Goal: Transaction & Acquisition: Purchase product/service

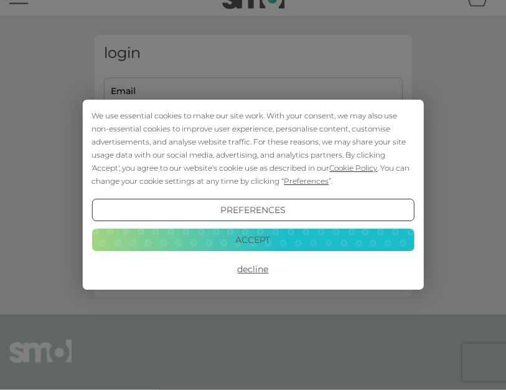
scroll to position [22, 0]
click at [247, 251] on button "Accept" at bounding box center [253, 239] width 323 height 22
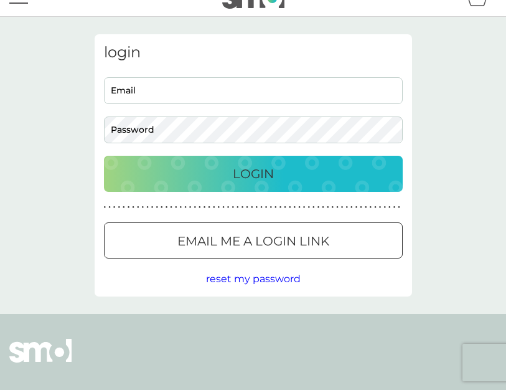
scroll to position [0, 0]
click at [199, 92] on input "Email" at bounding box center [253, 90] width 299 height 27
type input "[EMAIL_ADDRESS][DOMAIN_NAME]"
click at [253, 173] on button "Login" at bounding box center [253, 174] width 299 height 36
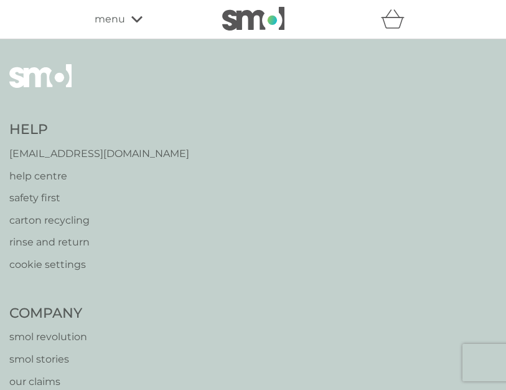
select select "119"
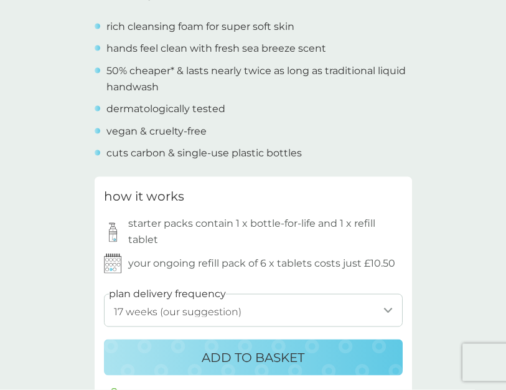
scroll to position [491, 0]
click at [247, 357] on p "ADD TO BASKET" at bounding box center [253, 357] width 103 height 20
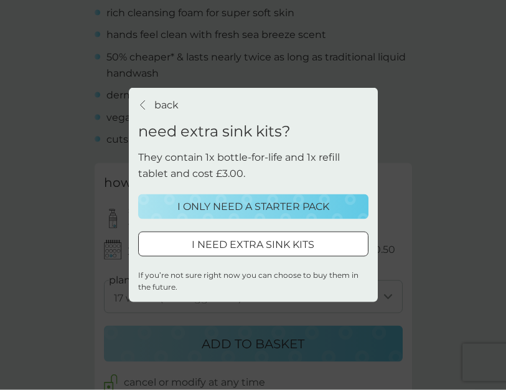
scroll to position [505, 0]
click at [238, 253] on p "I NEED EXTRA SINK KITS" at bounding box center [253, 245] width 123 height 16
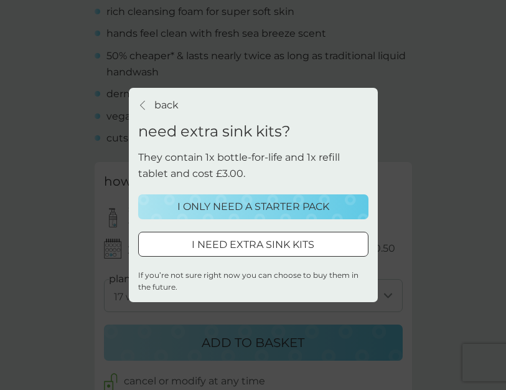
select select "119"
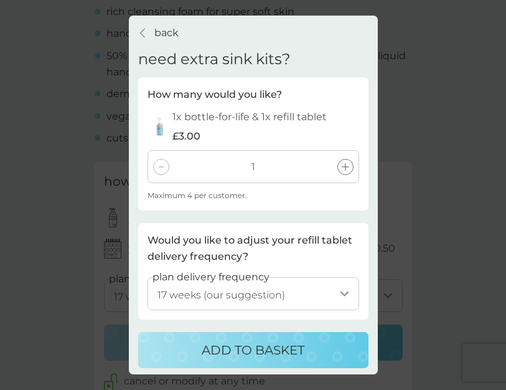
click at [343, 171] on icon at bounding box center [345, 166] width 7 height 7
click at [270, 360] on p "ADD TO BASKET" at bounding box center [253, 350] width 103 height 20
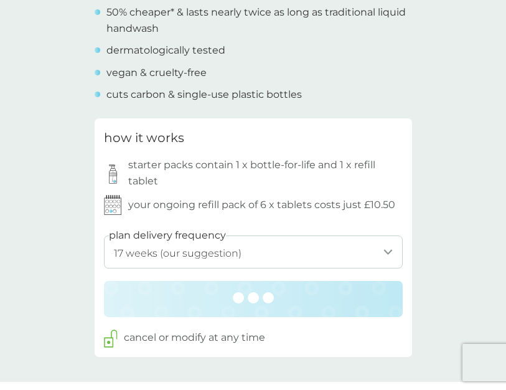
scroll to position [574, 0]
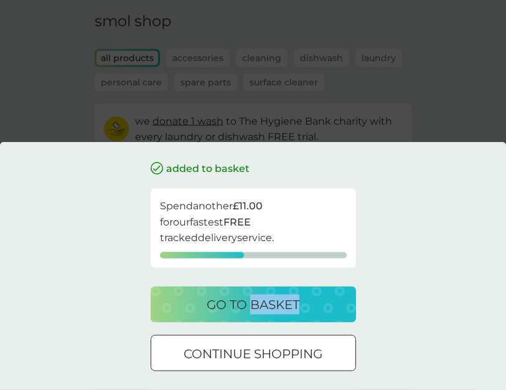
scroll to position [45, 0]
click at [318, 314] on div "go to basket" at bounding box center [253, 304] width 181 height 20
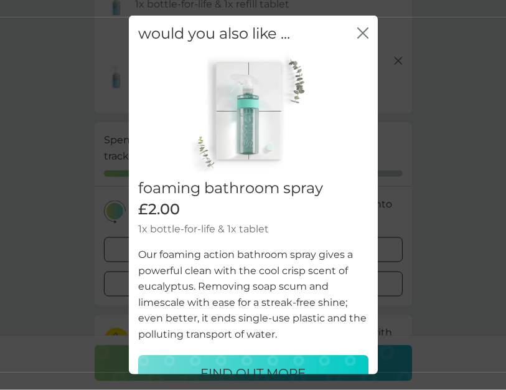
scroll to position [121, 0]
click at [269, 380] on p "FIND OUT MORE" at bounding box center [252, 373] width 105 height 20
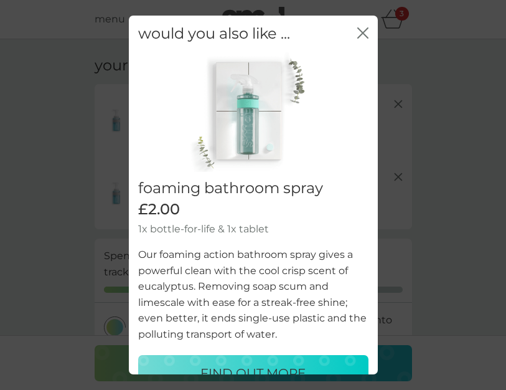
select select "182"
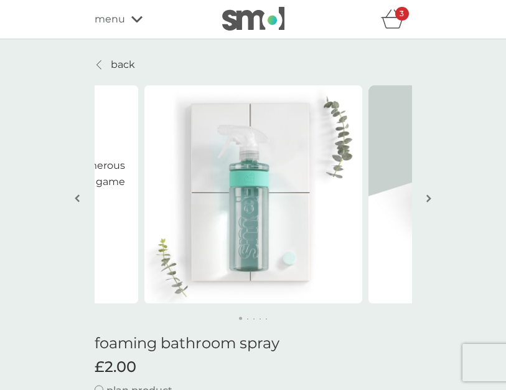
click at [394, 25] on icon "basket" at bounding box center [393, 18] width 24 height 19
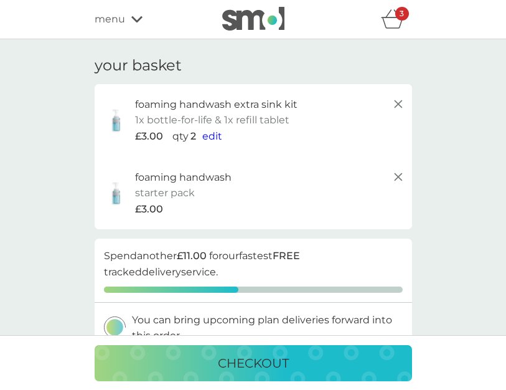
click at [268, 365] on p "checkout" at bounding box center [253, 363] width 71 height 20
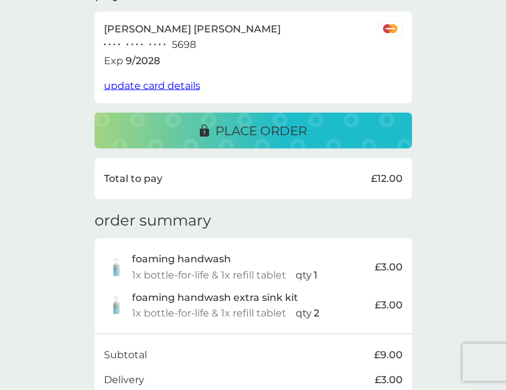
scroll to position [218, 0]
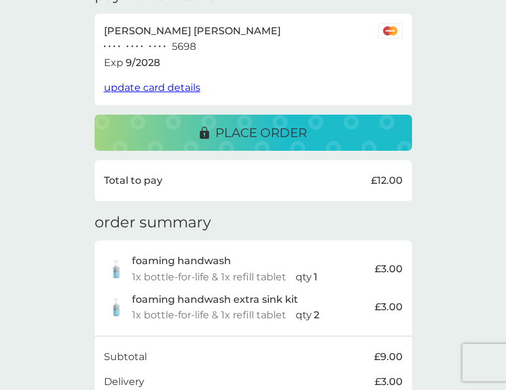
click at [267, 129] on p "place order" at bounding box center [261, 133] width 92 height 20
